Goal: Task Accomplishment & Management: Manage account settings

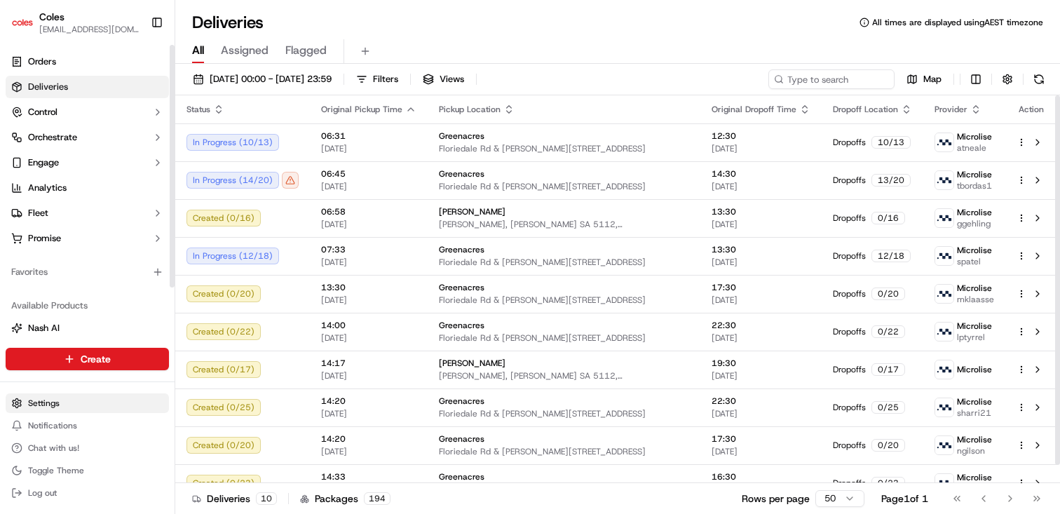
click at [83, 404] on html "Coles [EMAIL_ADDRESS][DOMAIN_NAME] Toggle Sidebar Orders Deliveries Control Orc…" at bounding box center [530, 257] width 1060 height 514
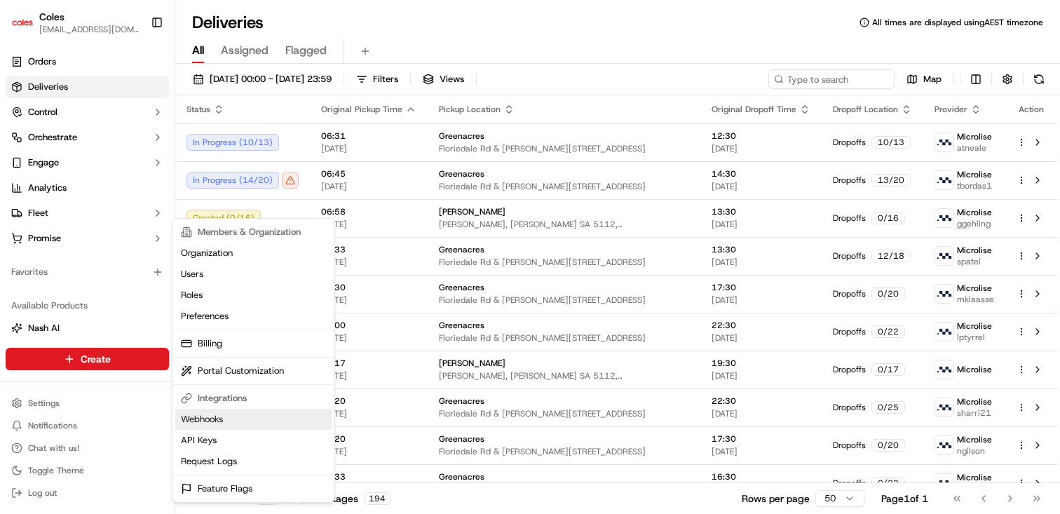
click at [205, 411] on link "Webhooks" at bounding box center [253, 419] width 156 height 21
